Goal: Information Seeking & Learning: Compare options

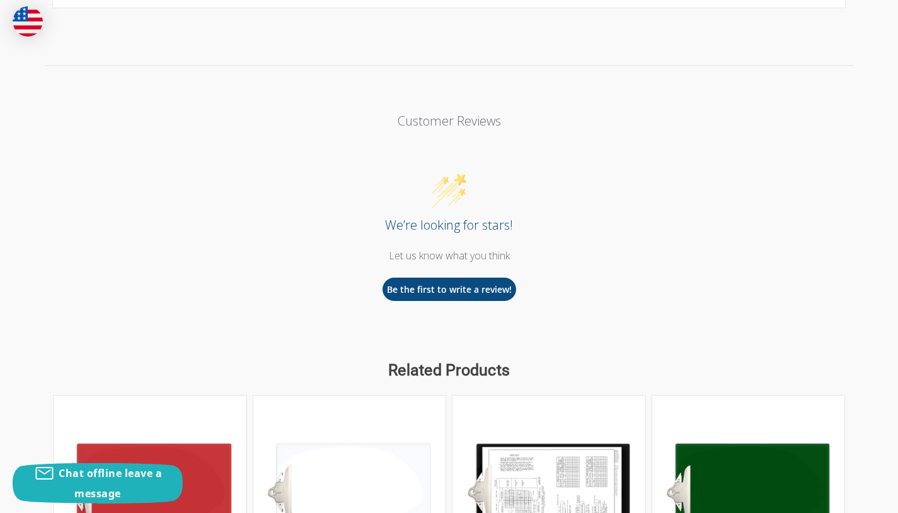
scroll to position [1538, 0]
